Goal: Book appointment/travel/reservation

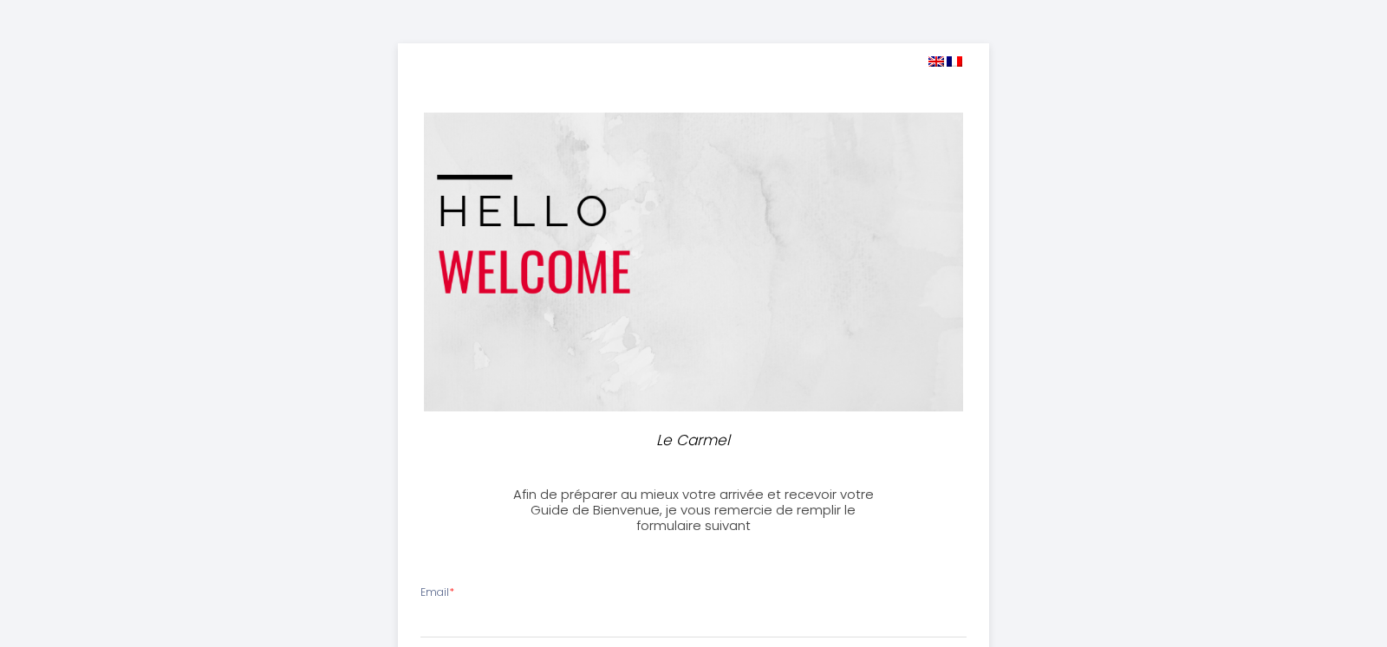
select select
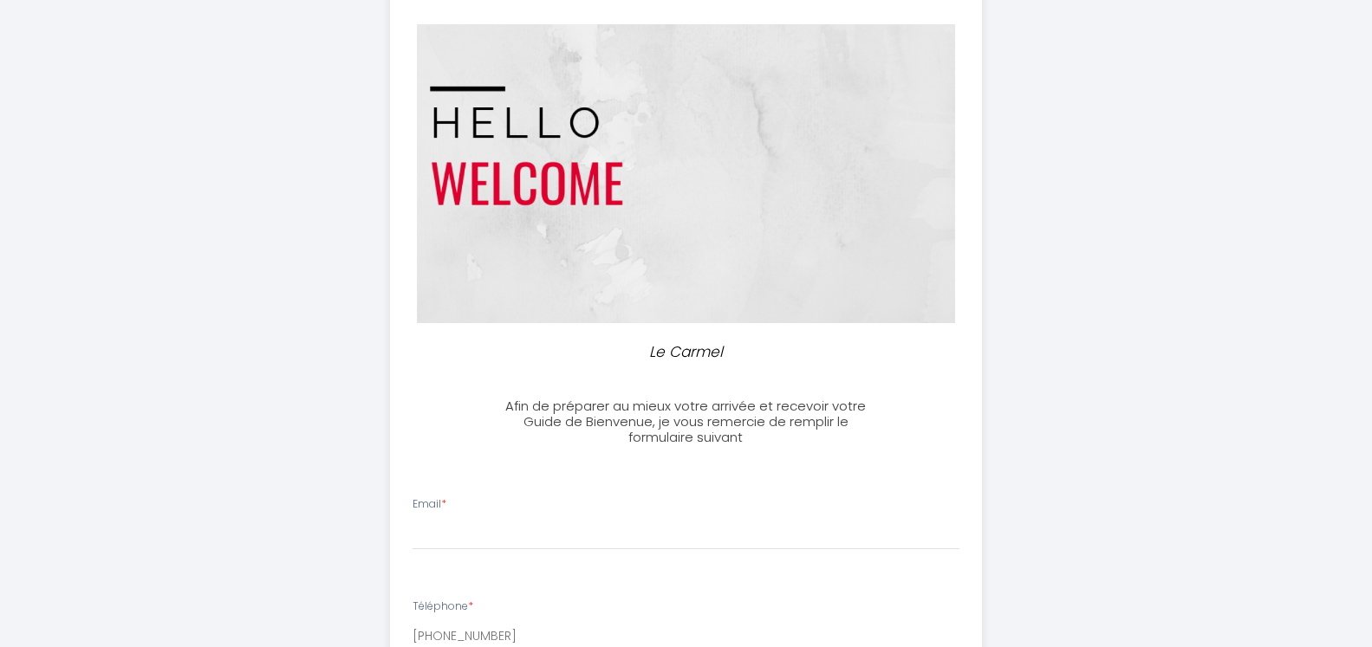
scroll to position [265, 0]
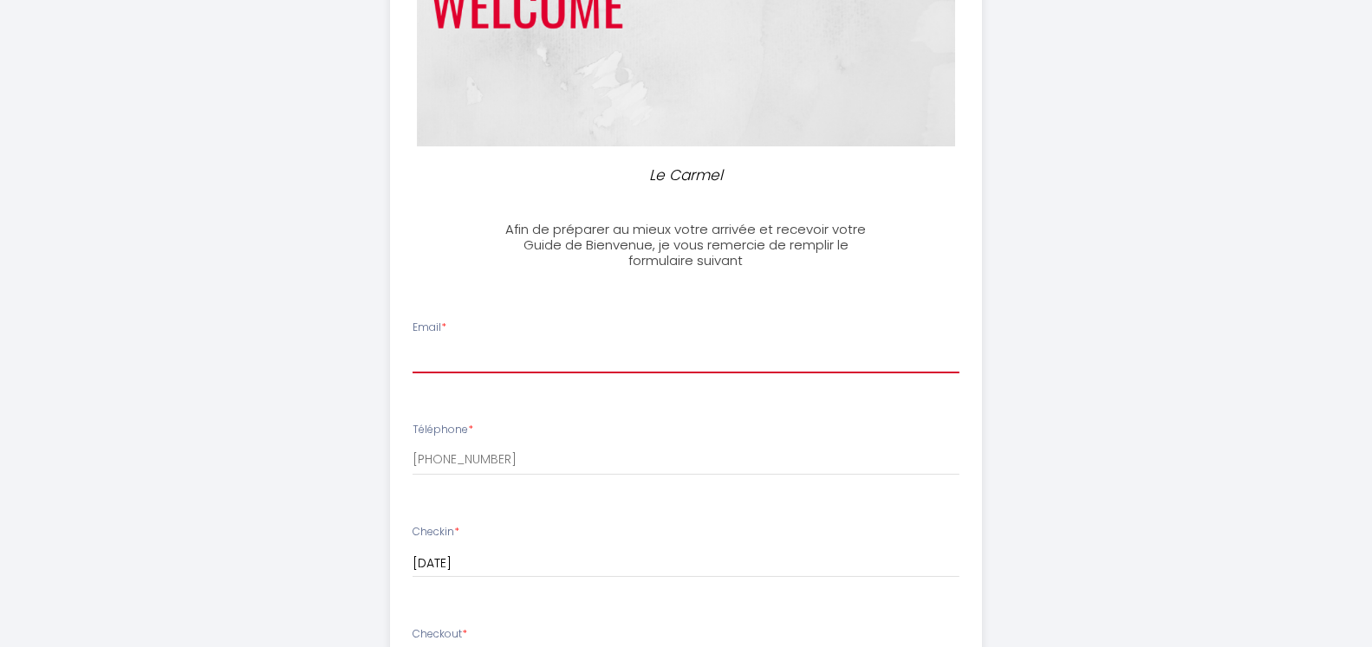
click at [431, 359] on input "Email *" at bounding box center [686, 357] width 547 height 31
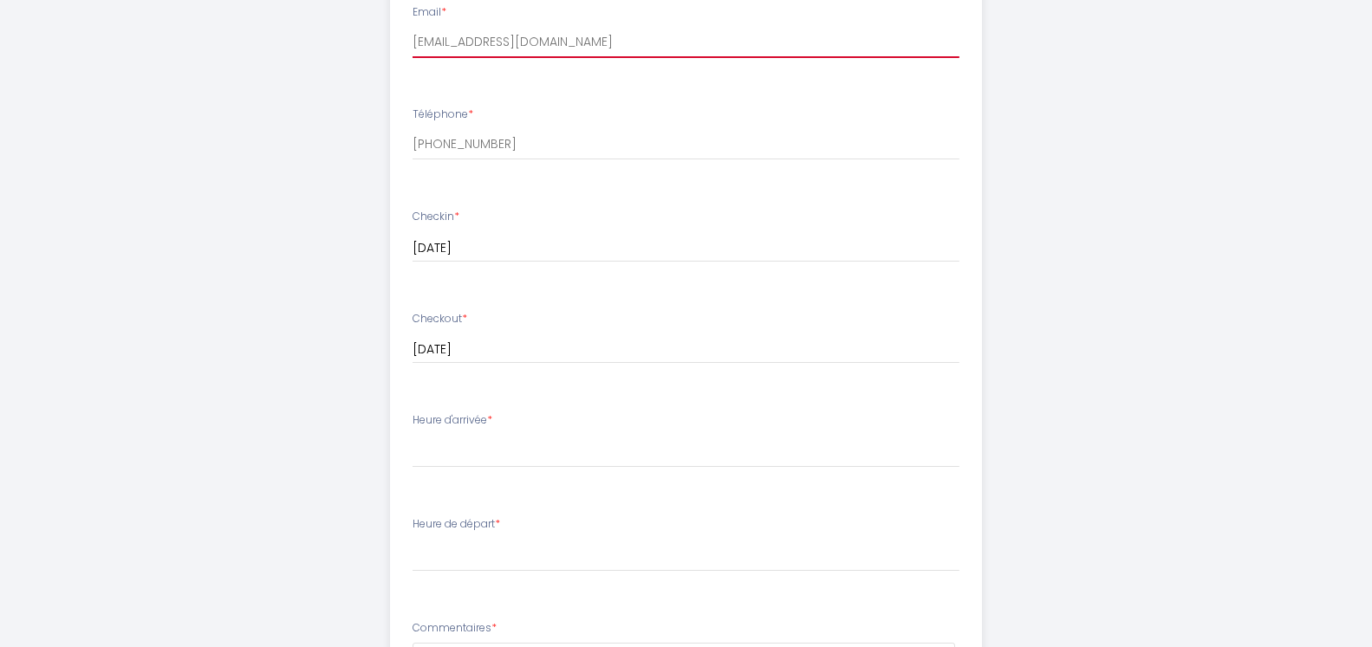
scroll to position [619, 0]
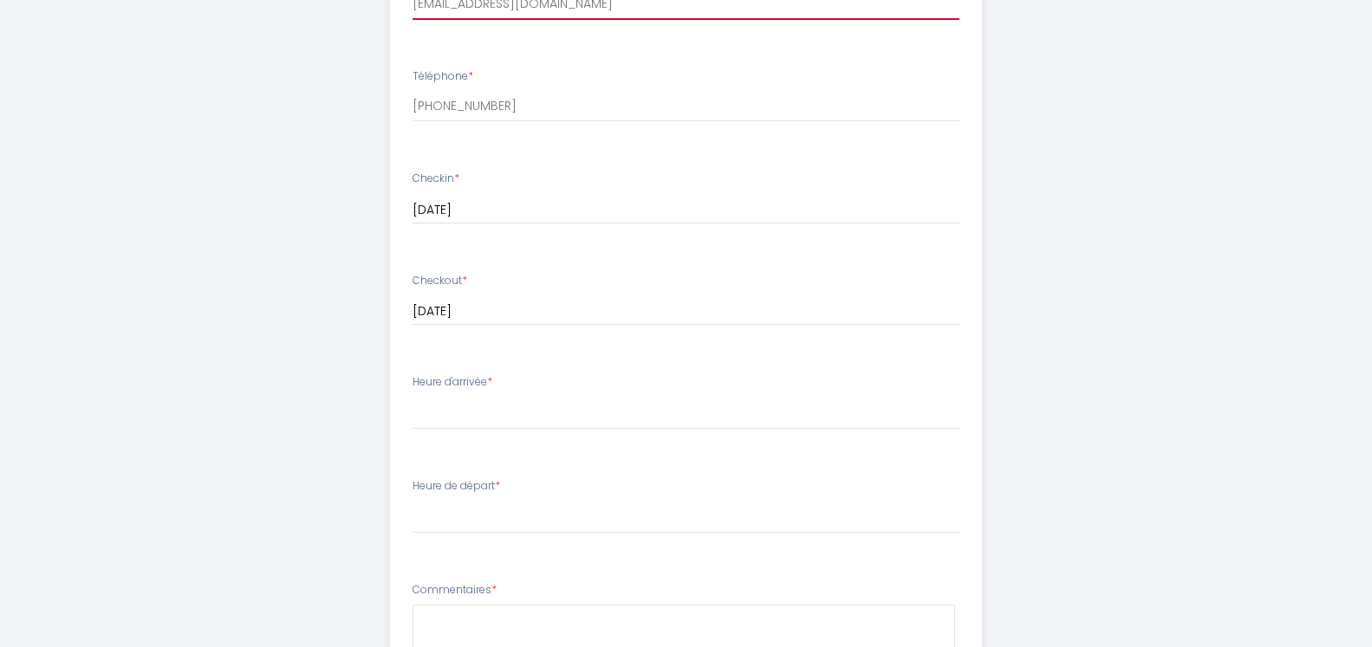
type input "[EMAIL_ADDRESS][DOMAIN_NAME]"
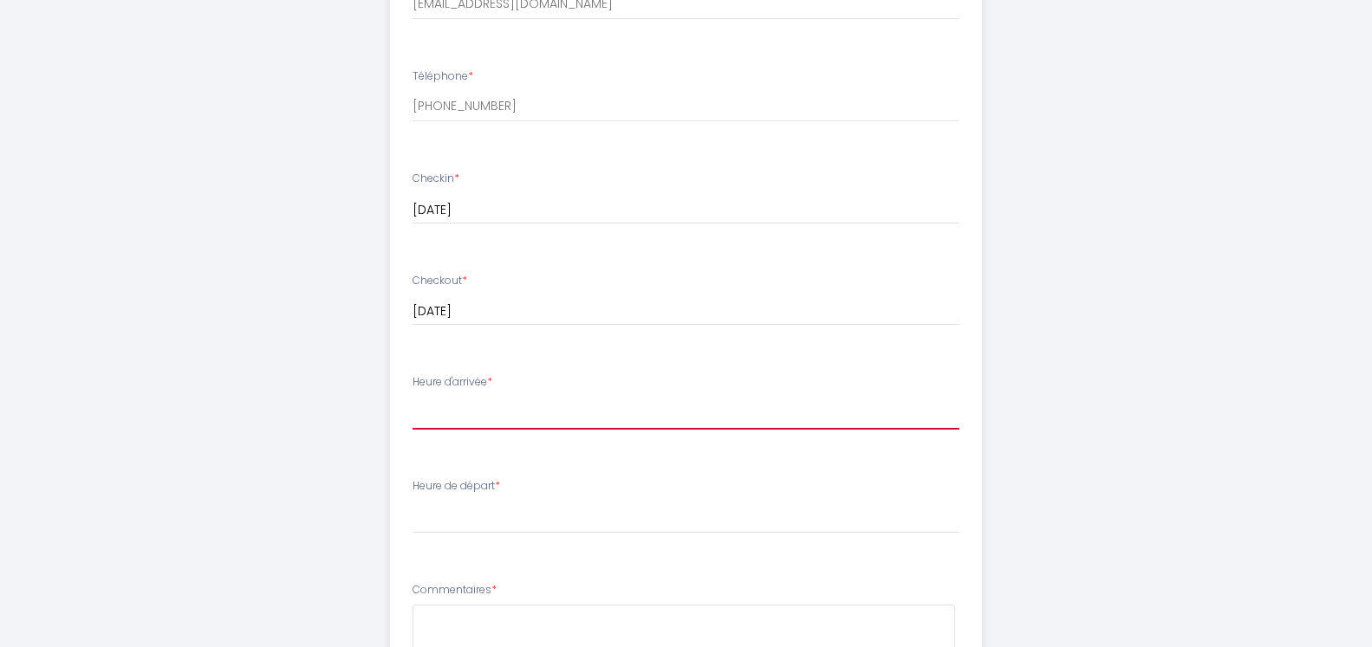
select select "16:00"
click option "16:00" at bounding box center [0, 0] width 0 height 0
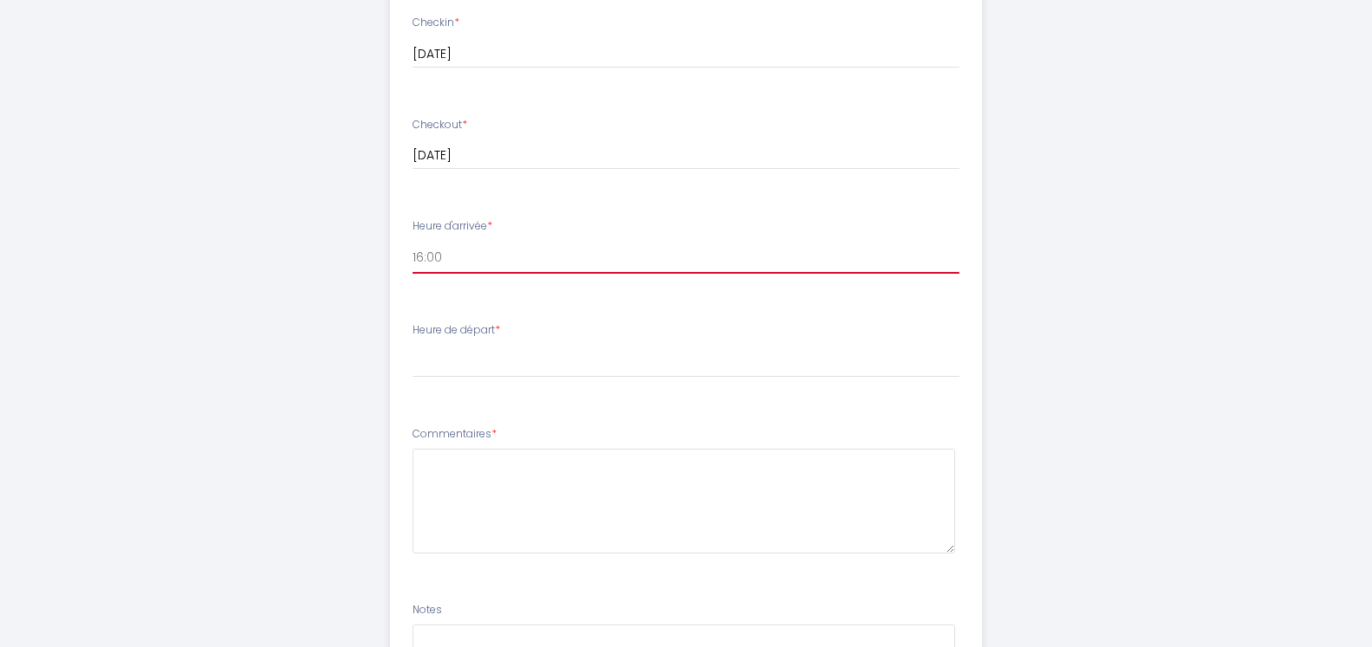
scroll to position [796, 0]
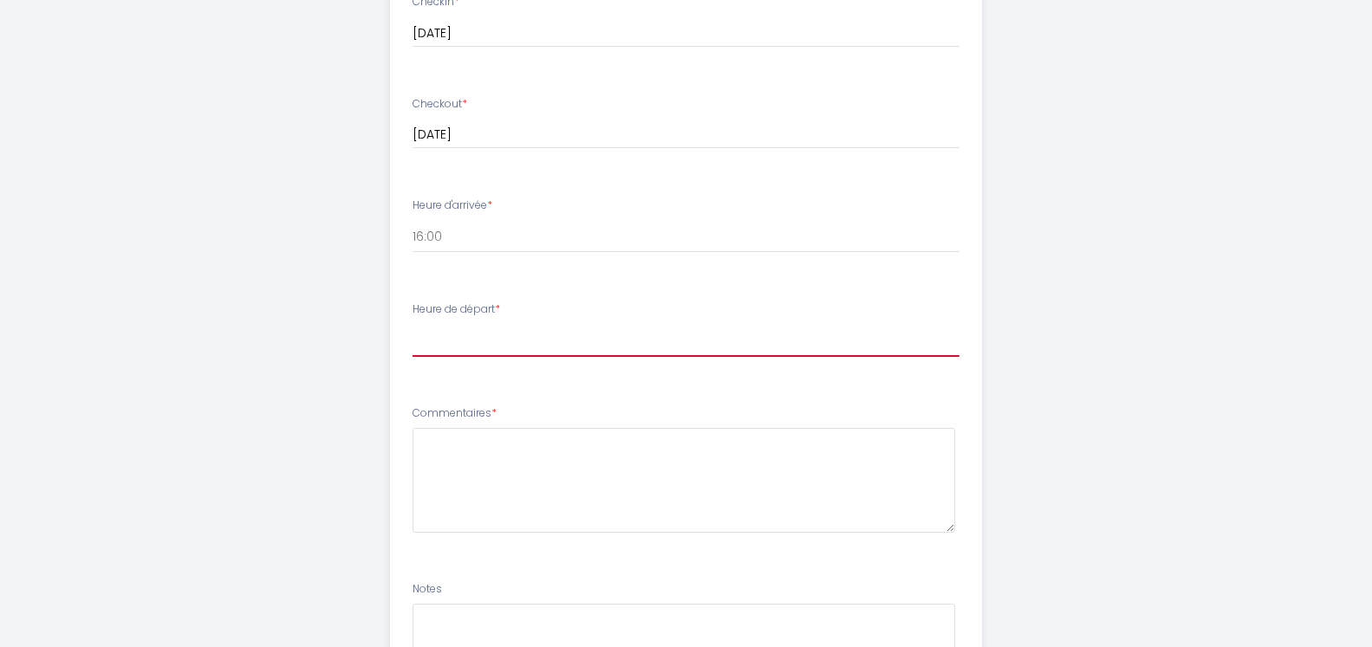
select select "10:00"
click option "10:00" at bounding box center [0, 0] width 0 height 0
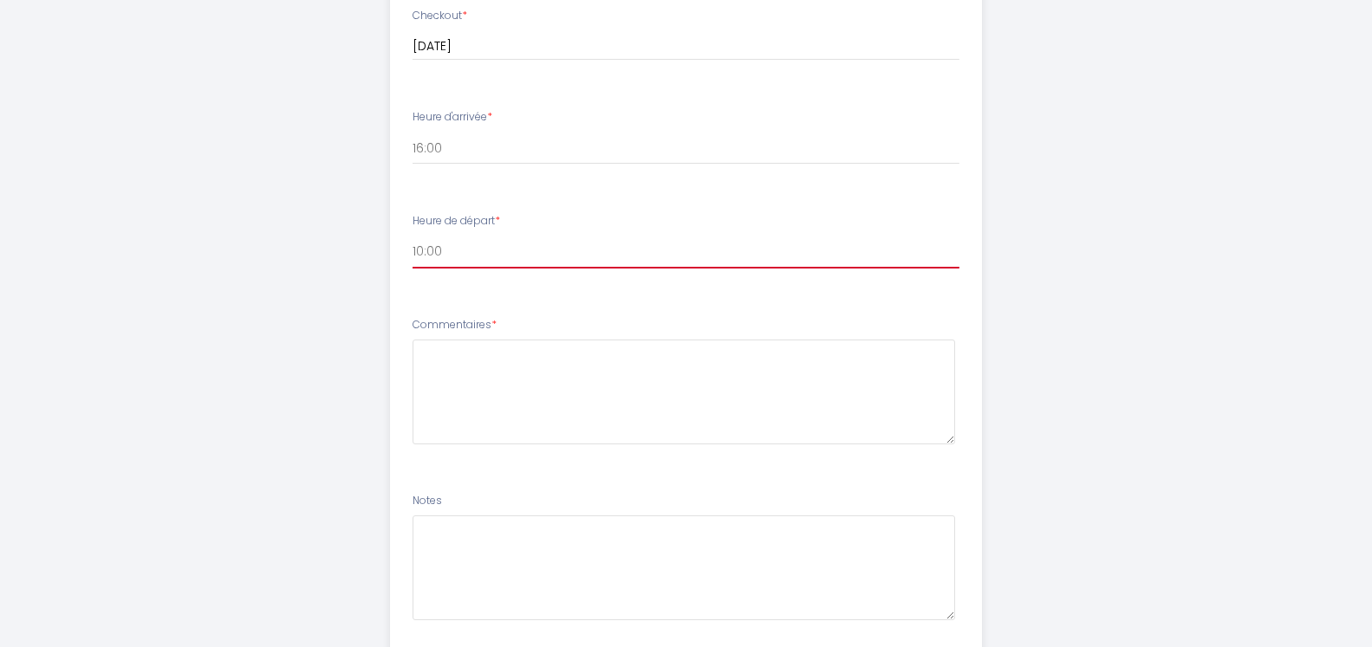
scroll to position [1005, 0]
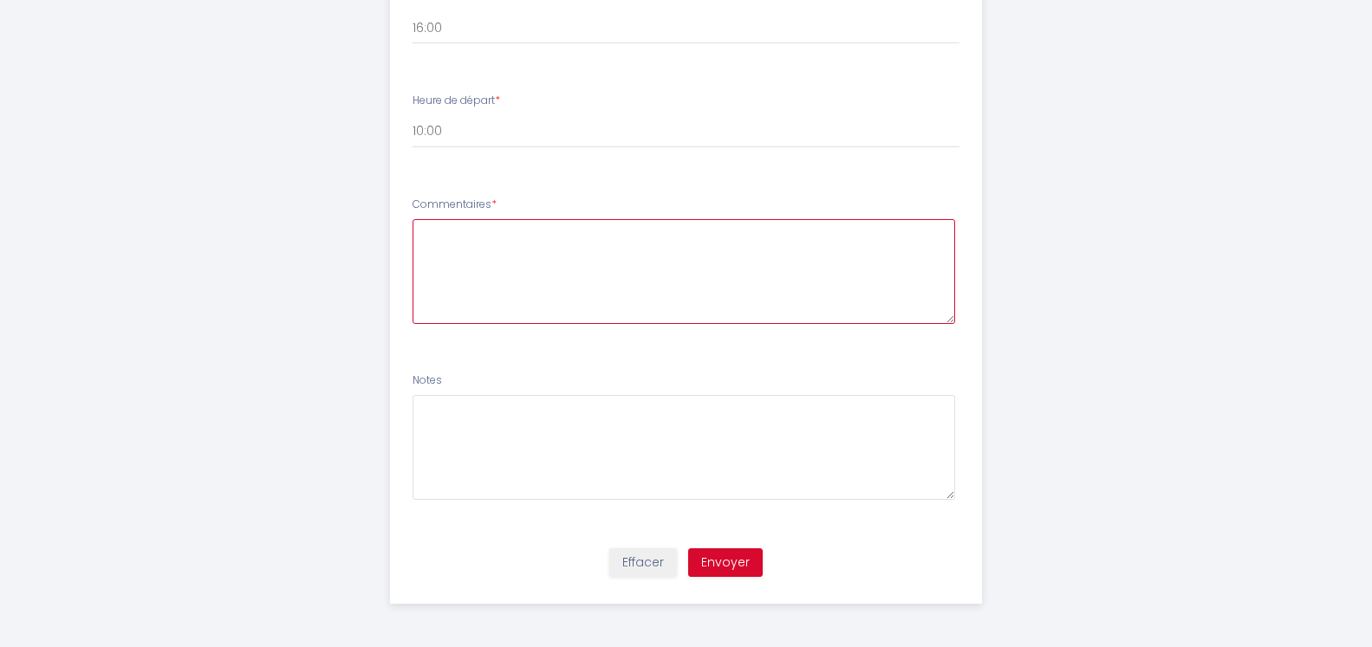
click at [431, 244] on textarea at bounding box center [684, 271] width 543 height 105
type textarea "b"
click at [422, 250] on textarea "Bonjour, nous venons rendre visite à notre fils , nous connaissons un peu [GEOG…" at bounding box center [684, 271] width 543 height 105
click at [928, 233] on textarea "Bonjour, nous venons rendre visite à notre fils , nous connaissons un peu [GEOG…" at bounding box center [684, 271] width 543 height 105
click at [701, 236] on textarea "Bonjour, nous venons rendre visite à notre fils , nous connaissons un peu [GEOG…" at bounding box center [684, 271] width 543 height 105
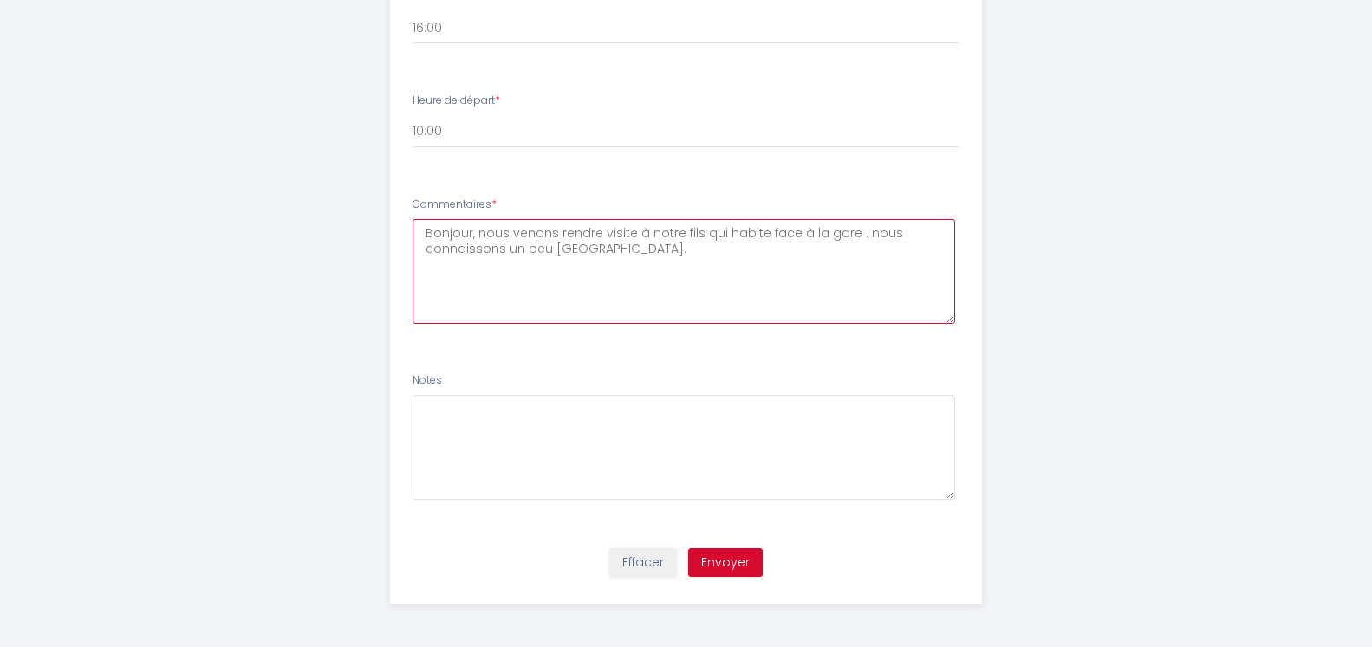
click at [863, 236] on textarea "Bonjour, nous venons rendre visite à notre fils qui habite face à la gare . nou…" at bounding box center [684, 271] width 543 height 105
click at [608, 249] on textarea "Bonjour, nous venons rendre visite à notre fils qui habite face à la gare . Nou…" at bounding box center [684, 271] width 543 height 105
click at [800, 250] on textarea "Bonjour, nous venons rendre visite à notre fils qui habite face à la gare . Nou…" at bounding box center [684, 271] width 543 height 105
click at [581, 265] on textarea "Bonjour, nous venons rendre visite à notre fils qui habite face à la gare . Nou…" at bounding box center [684, 271] width 543 height 105
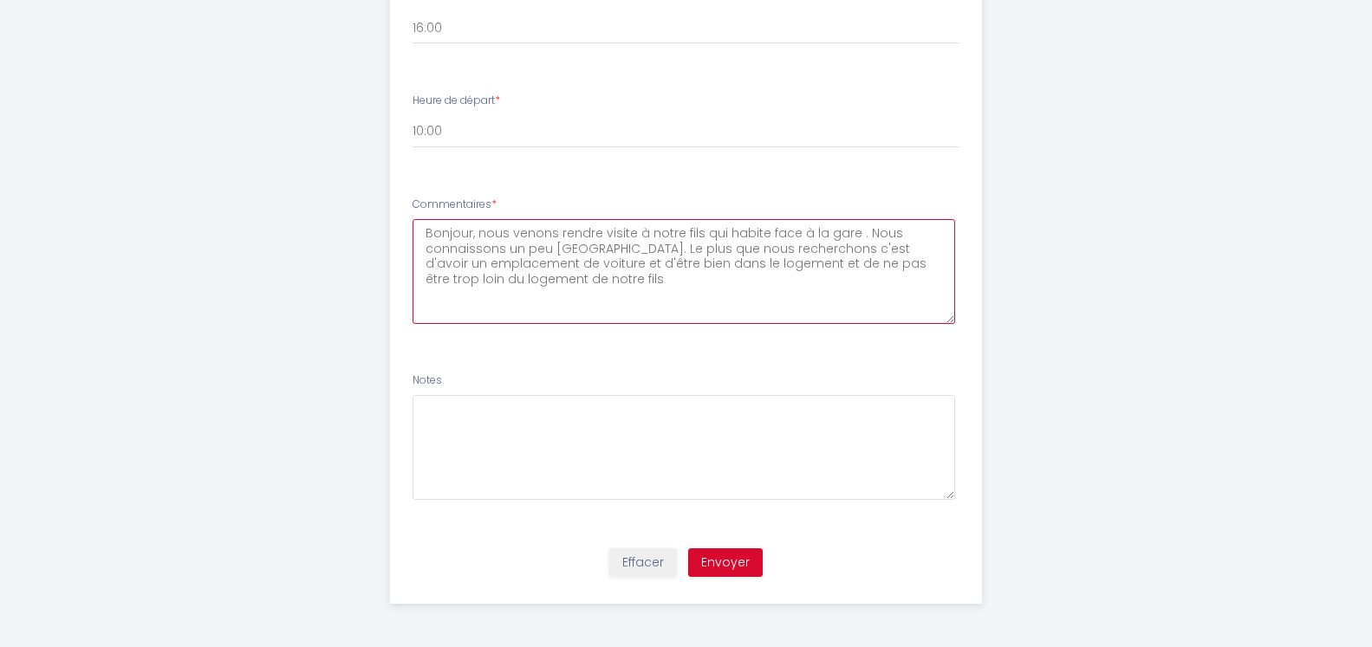
click at [780, 264] on textarea "Bonjour, nous venons rendre visite à notre fils qui habite face à la gare . Nou…" at bounding box center [684, 271] width 543 height 105
click at [560, 279] on textarea "Bonjour, nous venons rendre visite à notre fils qui habite face à la gare . Nou…" at bounding box center [684, 271] width 543 height 105
click at [772, 267] on textarea "Bonjour, nous venons rendre visite à notre fils qui habite face à la gare . Nou…" at bounding box center [684, 271] width 543 height 105
click at [511, 278] on textarea "Bonjour, nous venons rendre visite à notre fils qui habite face à la gare . Nou…" at bounding box center [684, 271] width 543 height 105
click at [473, 234] on textarea "Bonjour, nous venons rendre visite à notre fils qui habite face à la gare . Nou…" at bounding box center [684, 271] width 543 height 105
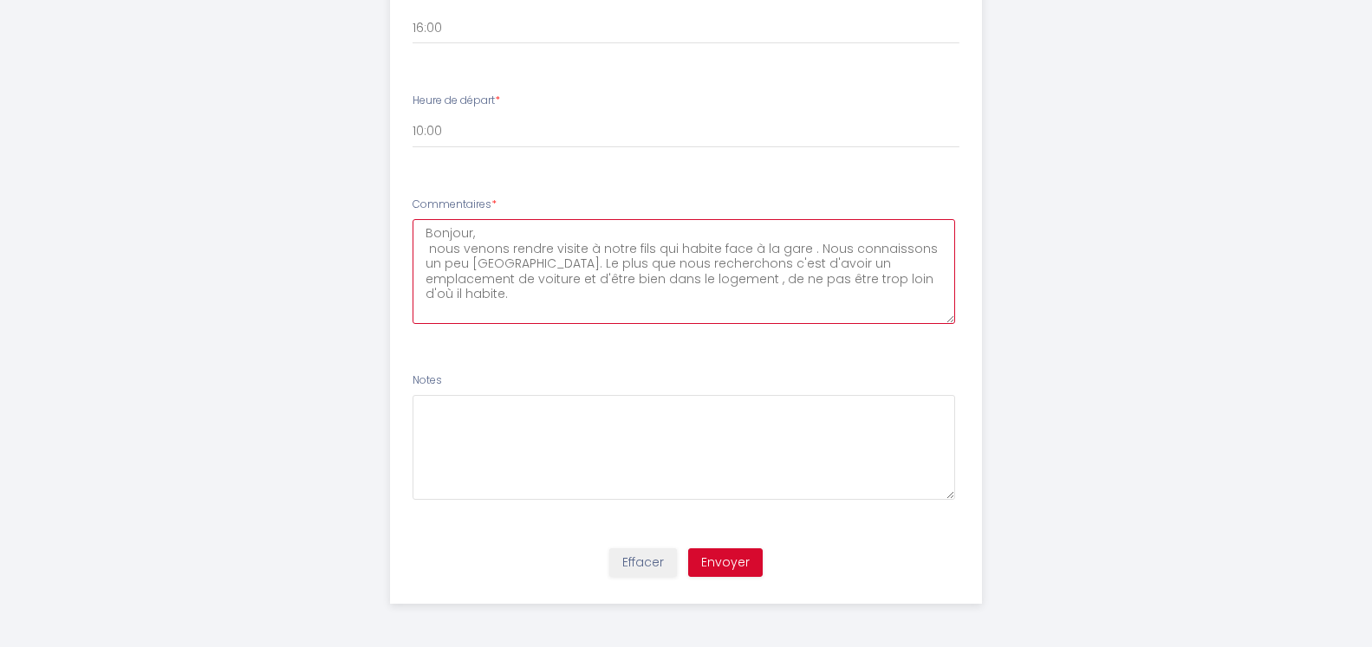
click at [434, 250] on textarea "Bonjour, nous venons rendre visite à notre fils qui habite face à la gare . Nou…" at bounding box center [684, 271] width 543 height 105
click at [427, 251] on textarea "Bonjour, Nous venons rendre visite à notre fils qui habite face à la gare . Nou…" at bounding box center [684, 271] width 543 height 105
click at [510, 280] on textarea "Bonjour, Nous venons rendre visite à notre fils qui habite face à la gare . Nou…" at bounding box center [684, 271] width 543 height 105
click at [439, 297] on textarea "Bonjour, Nous venons rendre visite à notre fils qui habite face à la gare . Nou…" at bounding box center [684, 271] width 543 height 105
click at [517, 277] on textarea "Bonjour, Nous venons rendre visite à notre fils qui habite face à la gare . Nou…" at bounding box center [684, 271] width 543 height 105
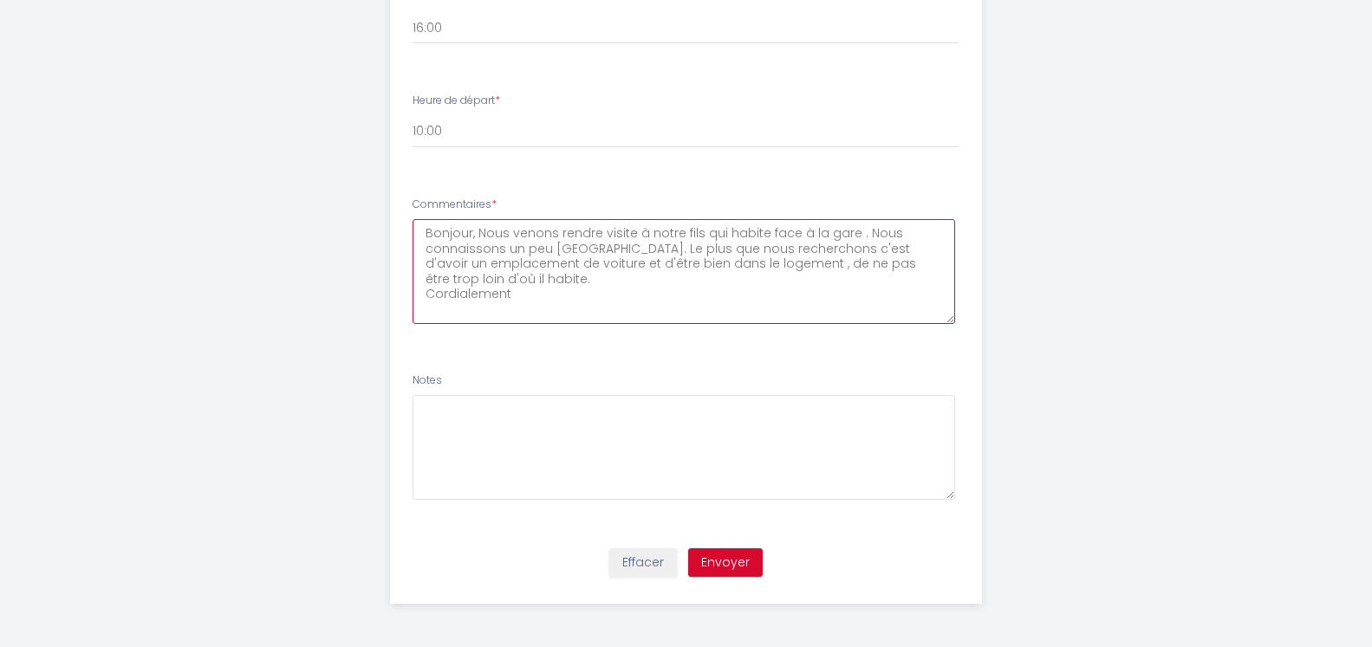
type textarea "Bonjour, Nous venons rendre visite à notre fils qui habite face à la gare . Nou…"
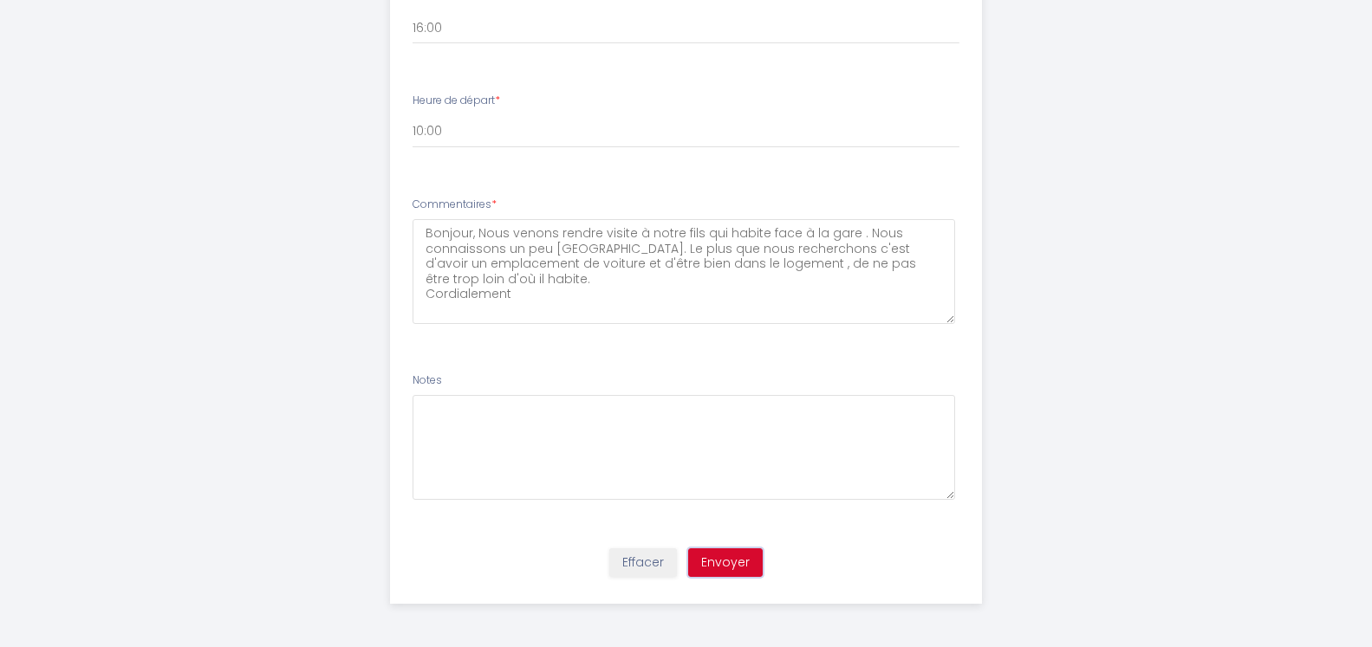
click at [728, 562] on button "Envoyer" at bounding box center [725, 563] width 75 height 29
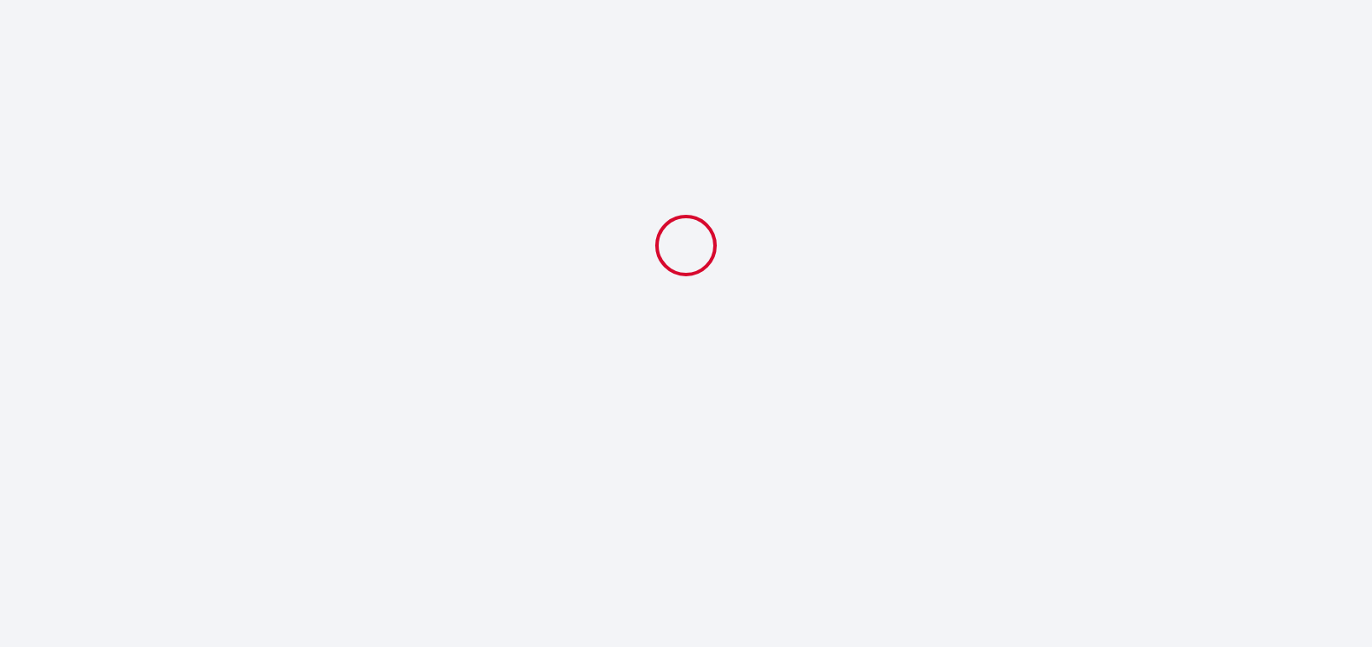
scroll to position [0, 0]
select select "10:00"
